Goal: Information Seeking & Learning: Learn about a topic

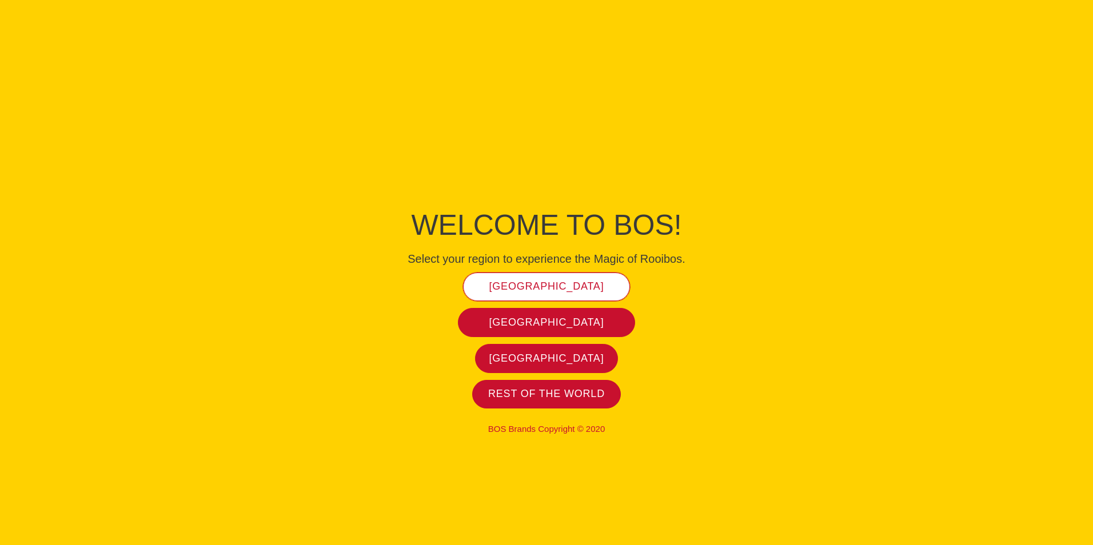
click at [571, 290] on span "[GEOGRAPHIC_DATA]" at bounding box center [546, 286] width 115 height 13
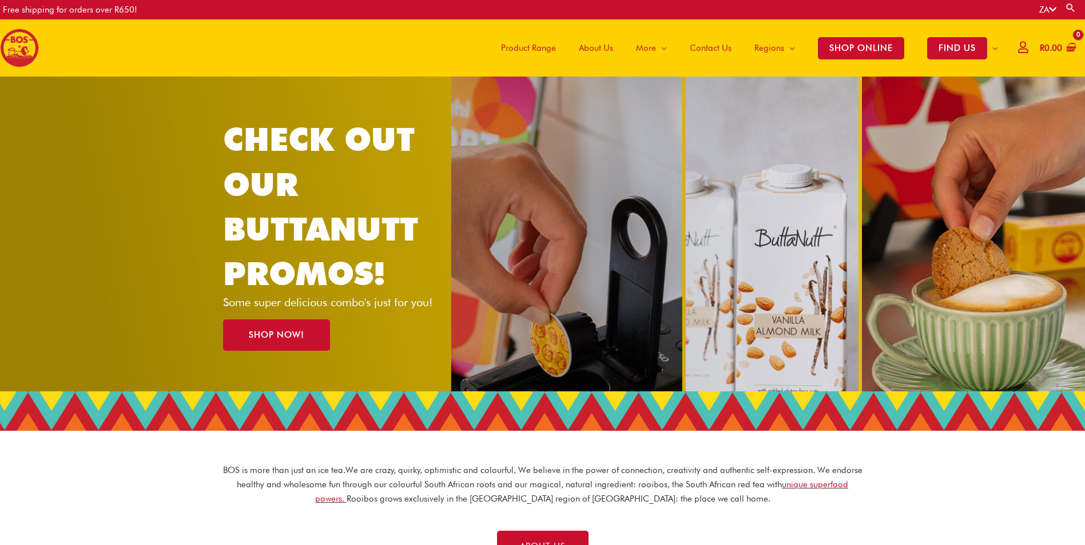
click at [596, 49] on span "About Us" at bounding box center [596, 48] width 34 height 34
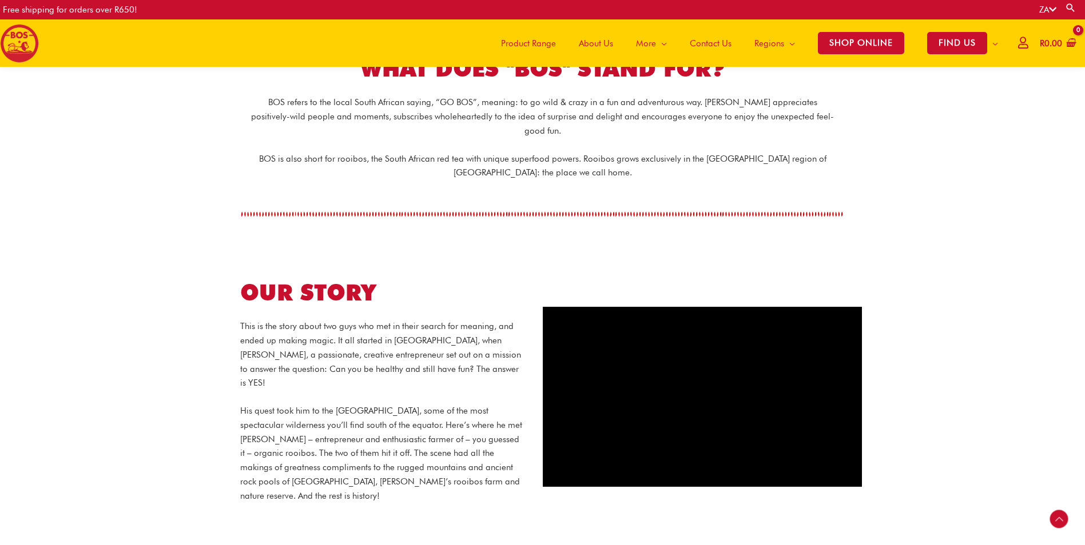
scroll to position [280, 0]
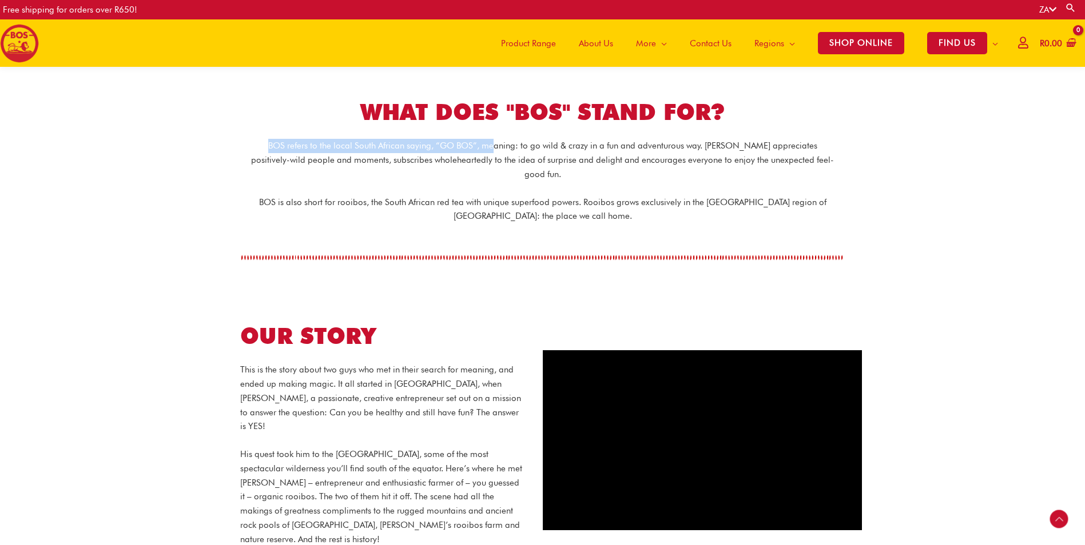
drag, startPoint x: 248, startPoint y: 144, endPoint x: 477, endPoint y: 136, distance: 229.4
click at [477, 136] on div "BOS refers to the local South African saying, “GO BOS”, meaning: to go wild & c…" at bounding box center [543, 203] width 652 height 140
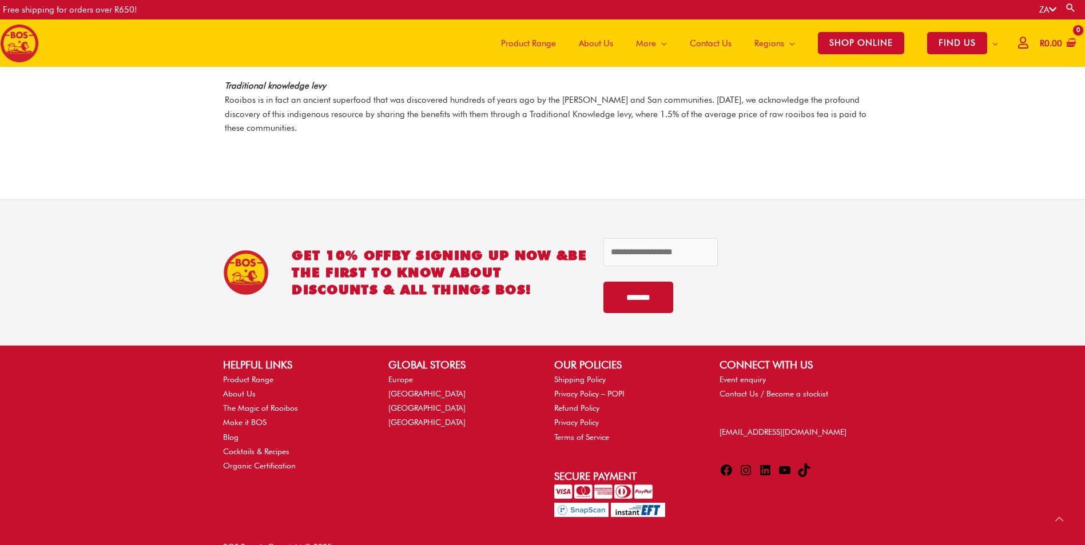
scroll to position [1556, 0]
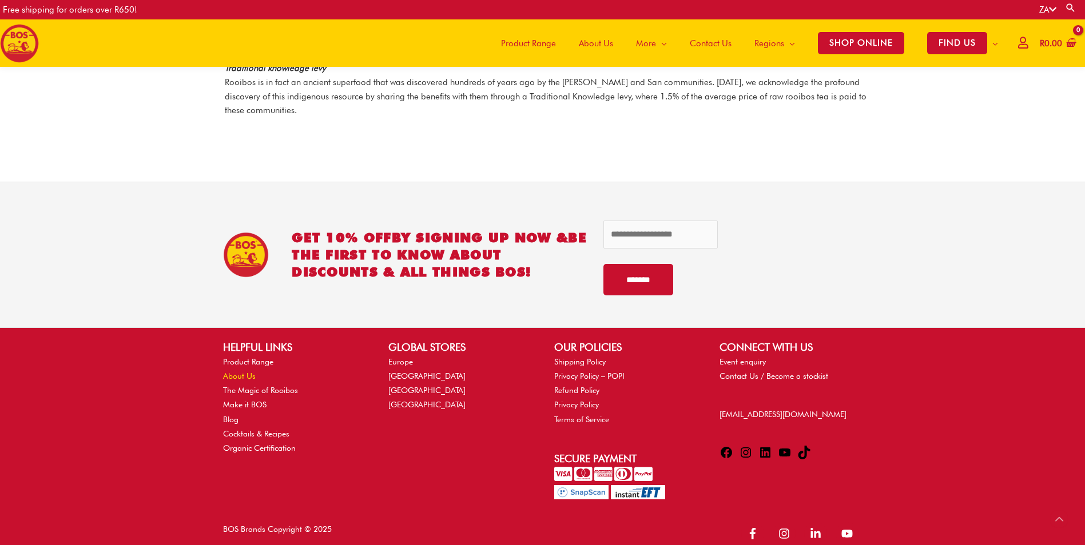
click at [232, 372] on link "About Us" at bounding box center [239, 376] width 33 height 9
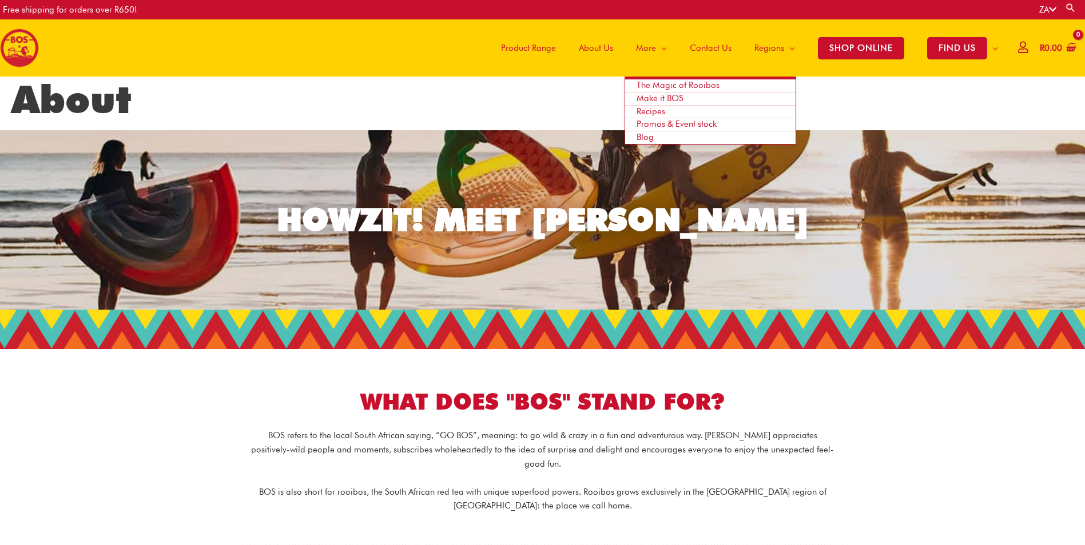
click at [651, 87] on span "The Magic of Rooibos" at bounding box center [677, 85] width 83 height 10
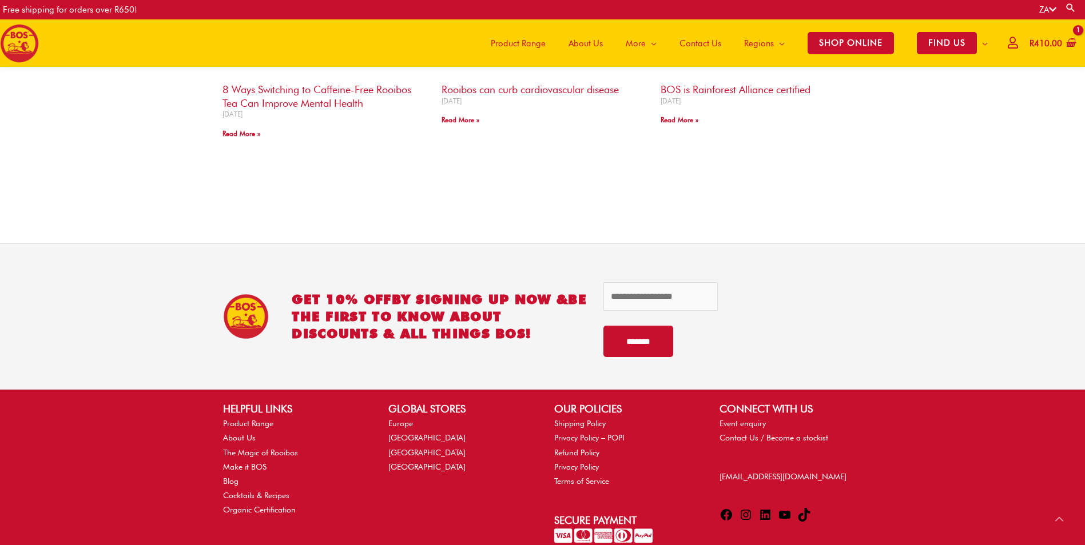
scroll to position [1124, 0]
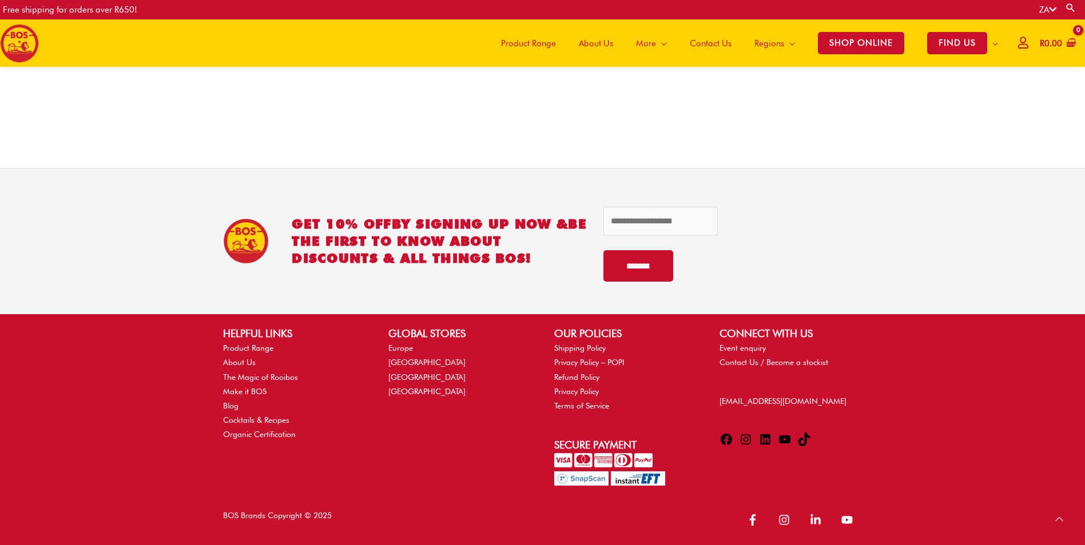
click at [713, 45] on span "Contact Us" at bounding box center [711, 43] width 42 height 34
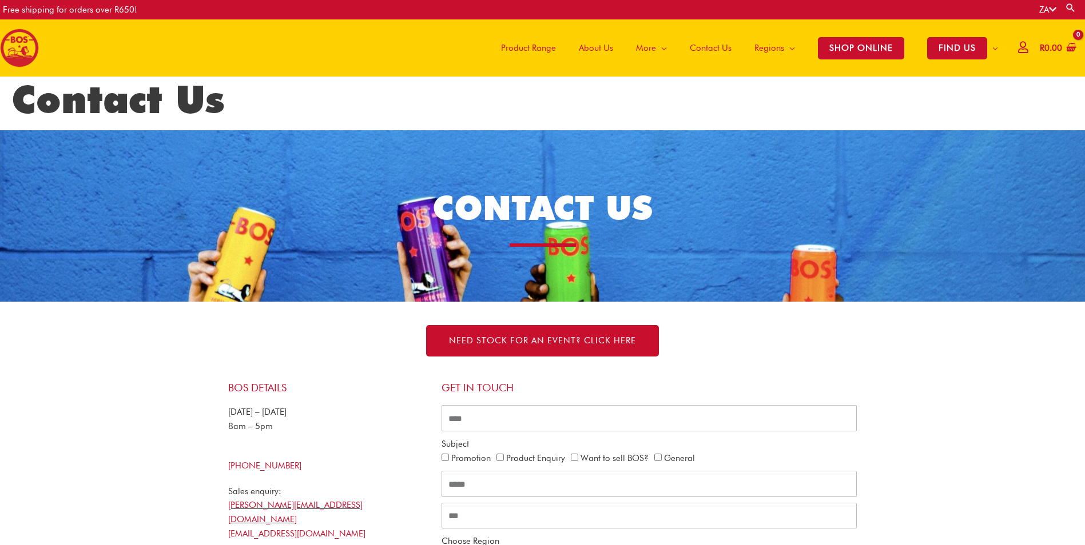
click at [512, 43] on span "Product Range" at bounding box center [528, 48] width 55 height 34
